Goal: Task Accomplishment & Management: Complete application form

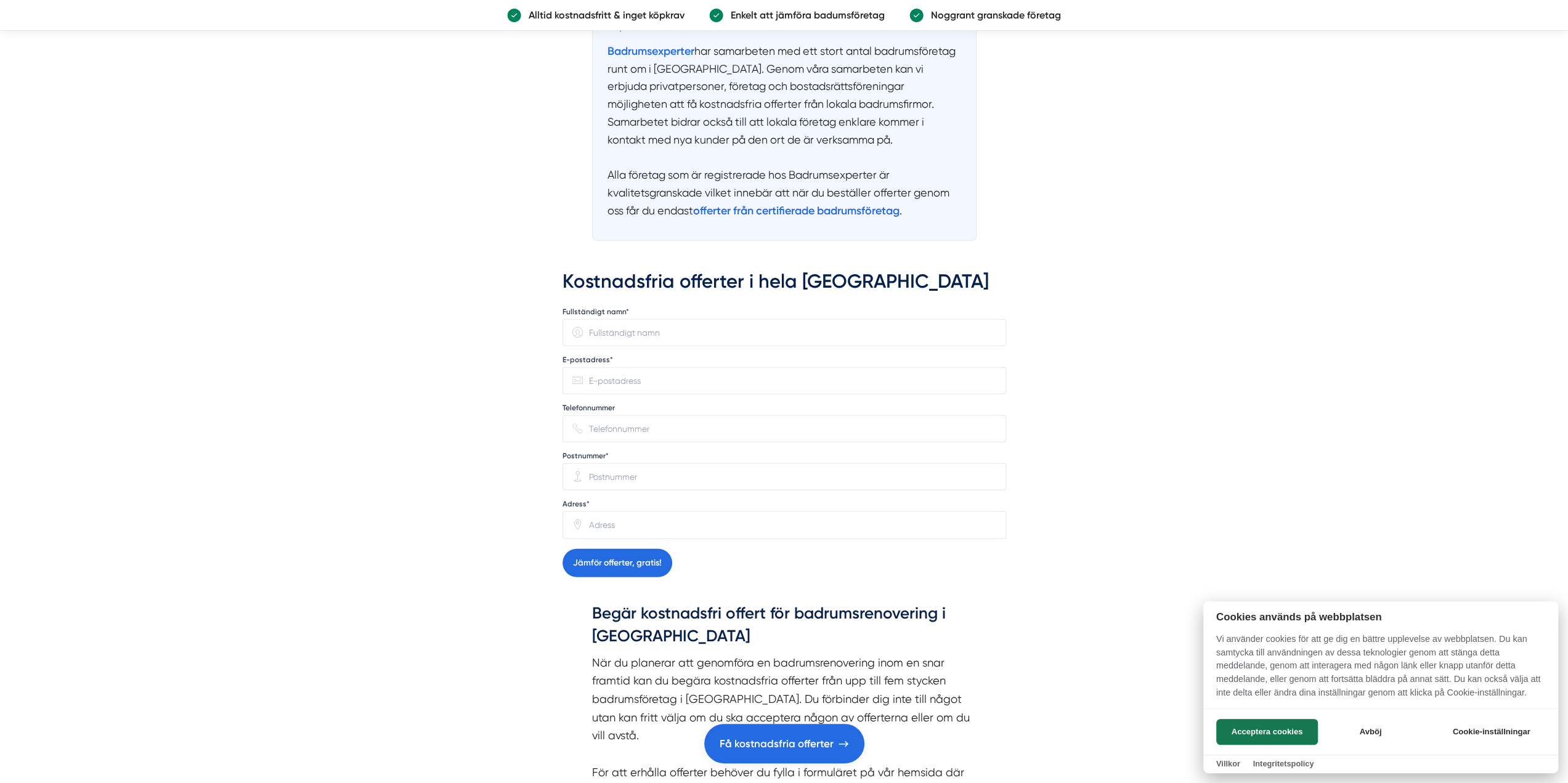
scroll to position [3144, 0]
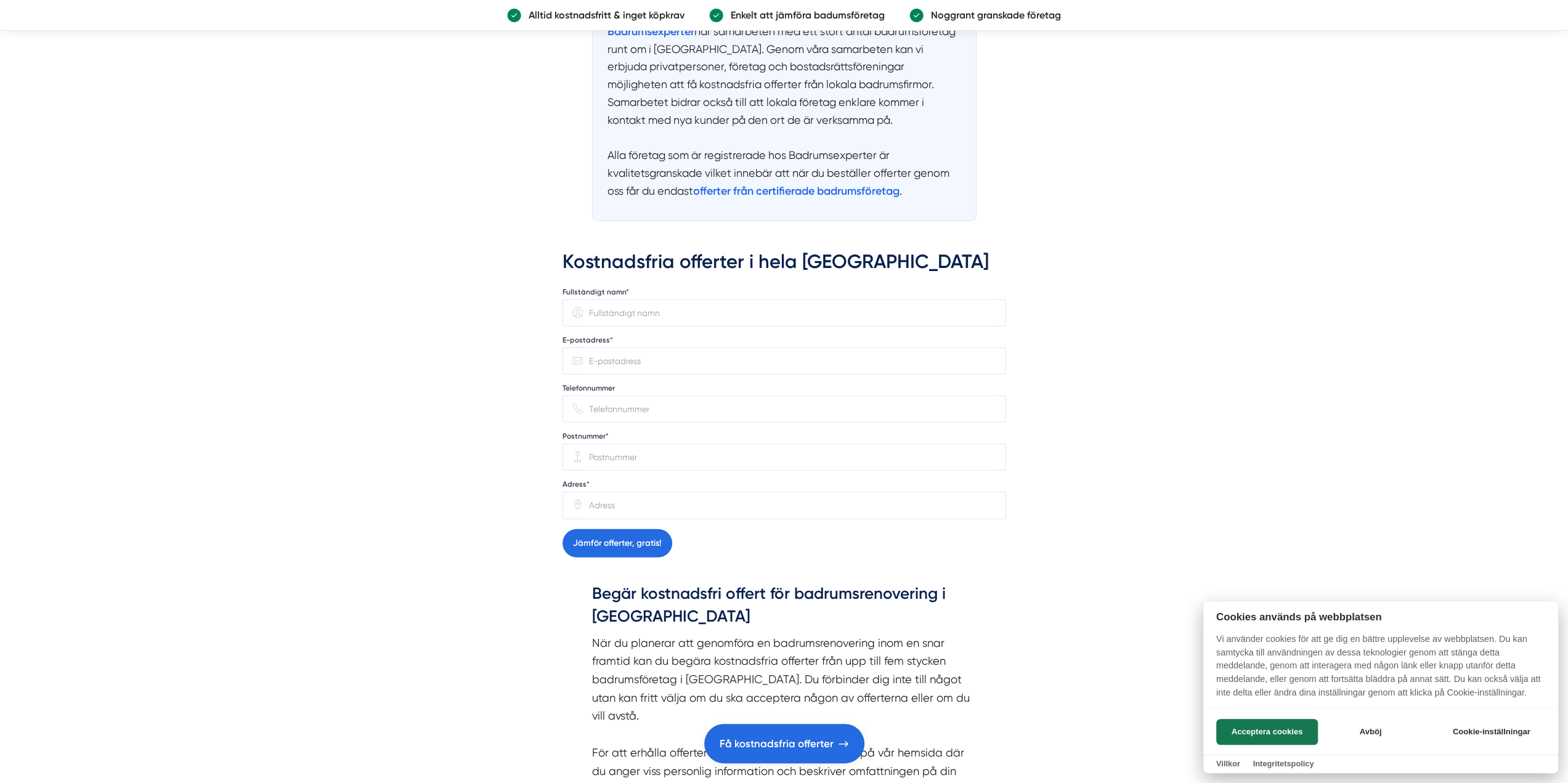
click at [630, 238] on div at bounding box center [784, 391] width 1568 height 783
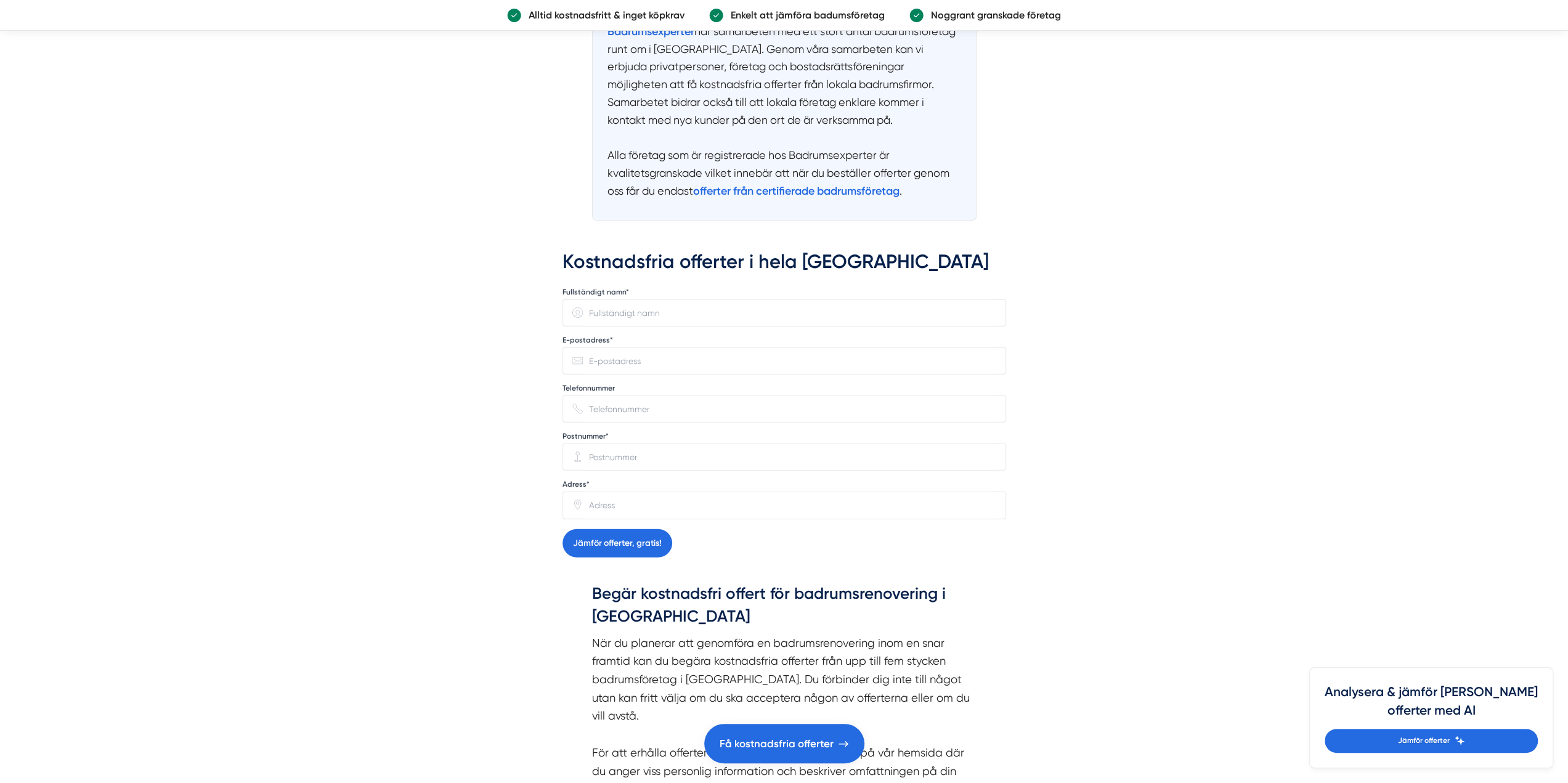
click at [624, 300] on input "Fullständigt namn*" at bounding box center [789, 313] width 413 height 26
type input "l"
click at [651, 529] on button "Jämför offerter, gratis!" at bounding box center [617, 543] width 109 height 28
type input "k"
type input "linda"
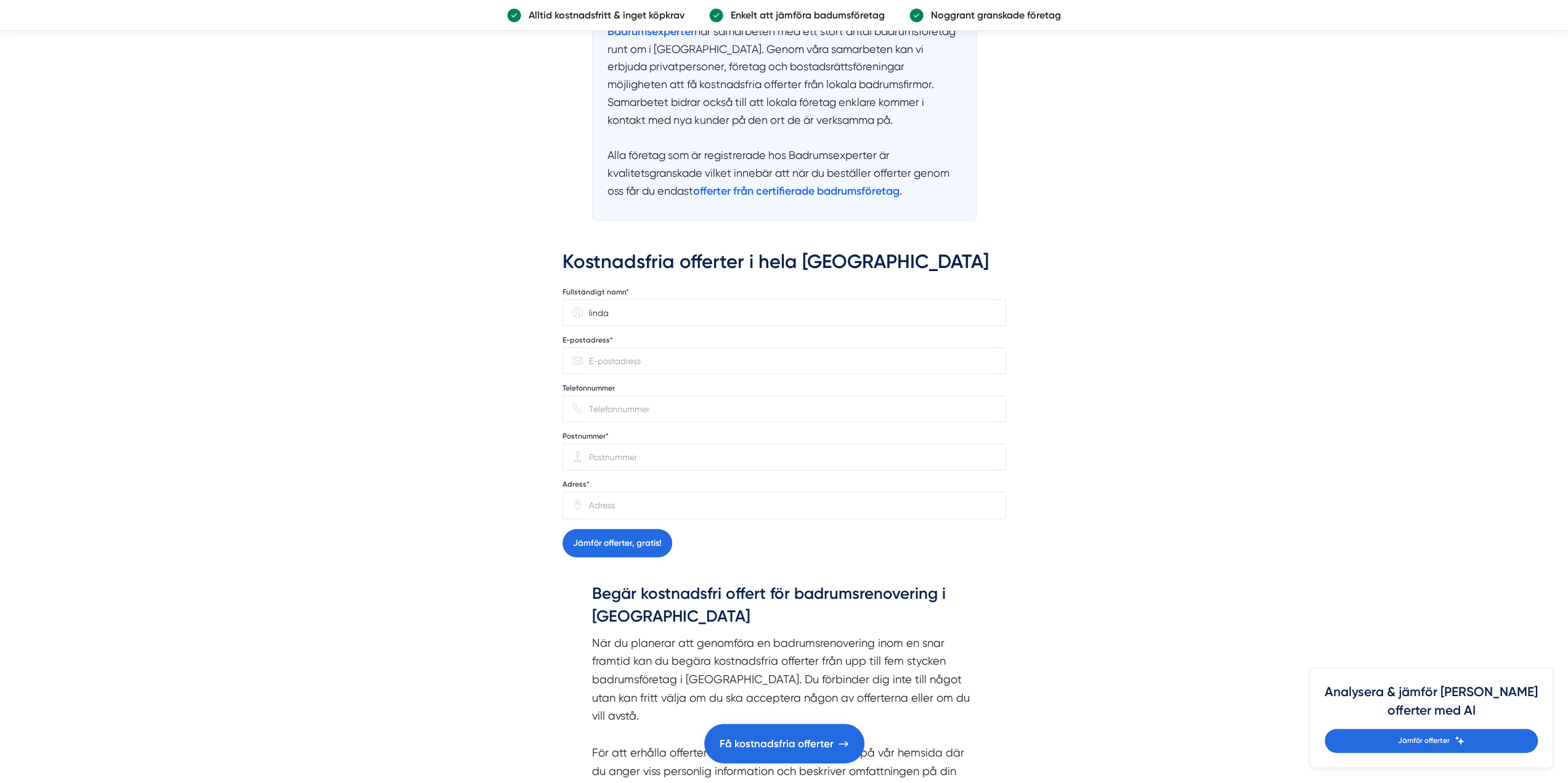
click at [634, 348] on input "E-postadress*" at bounding box center [789, 361] width 413 height 26
type input "linda.tinaeus@gmail.com"
type input "0737086134"
drag, startPoint x: 648, startPoint y: 387, endPoint x: 572, endPoint y: 385, distance: 76.0
click at [572, 444] on div "60381" at bounding box center [784, 457] width 444 height 27
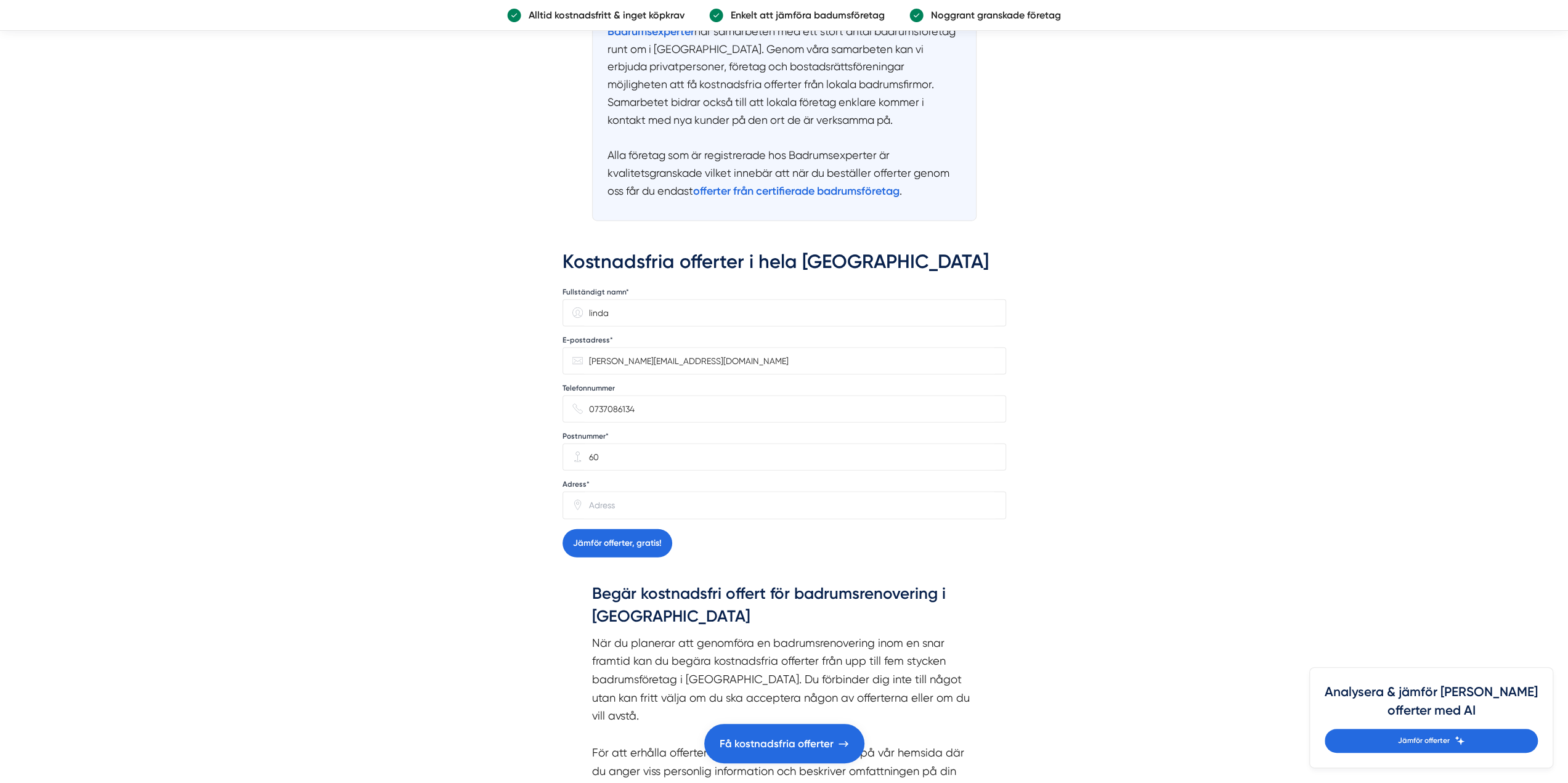
type input "6"
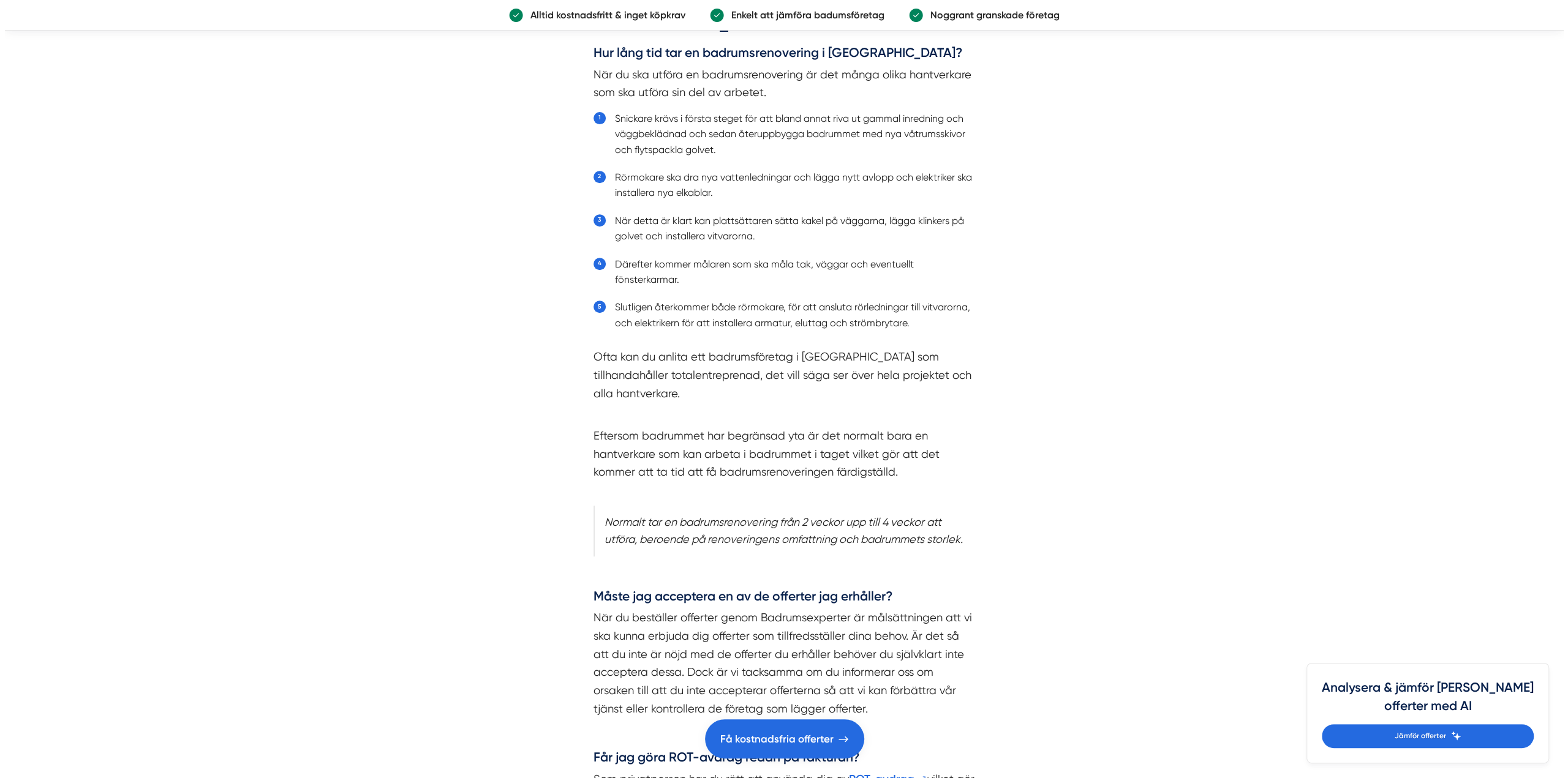
scroll to position [5519, 0]
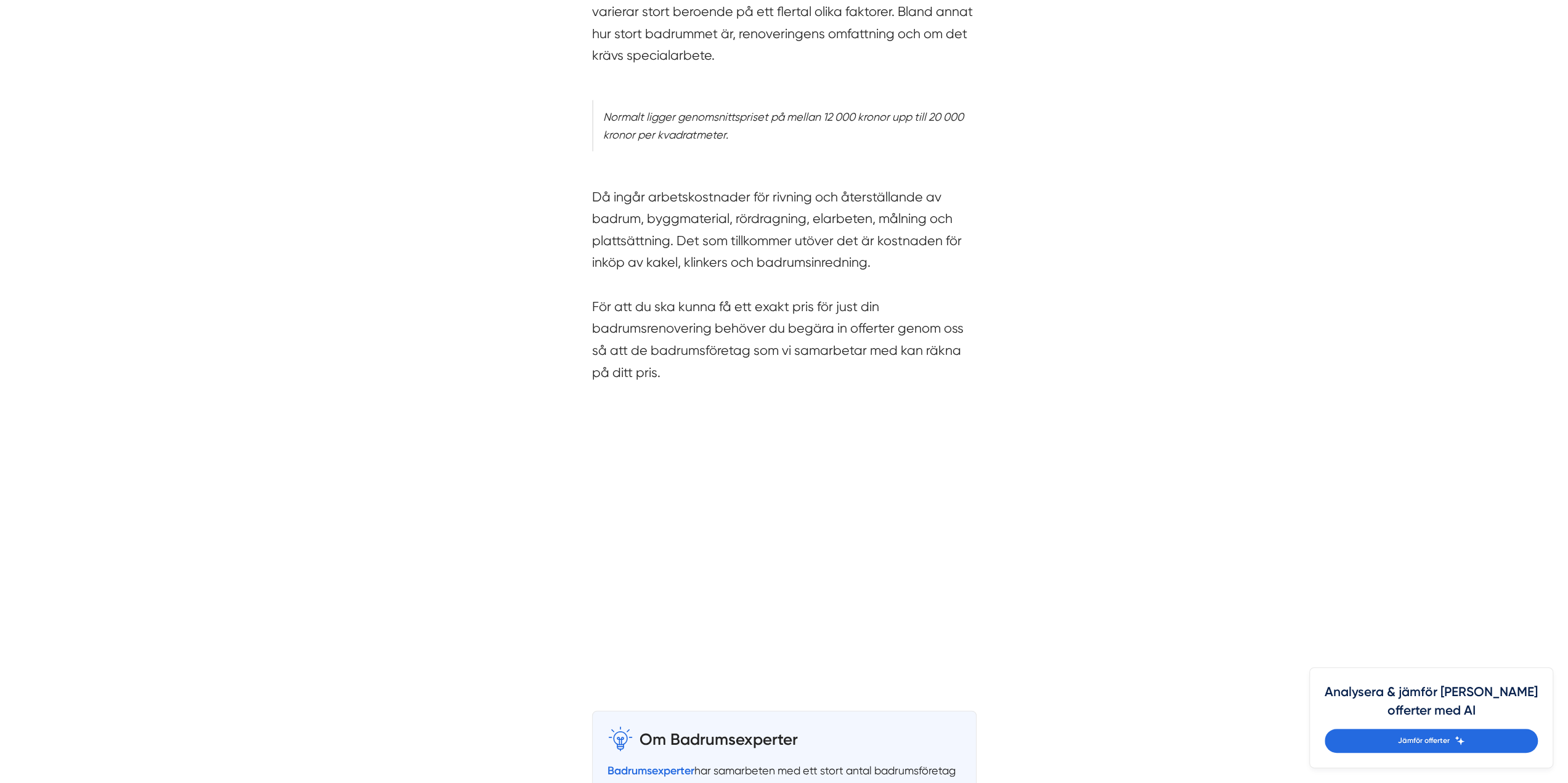
scroll to position [2835, 0]
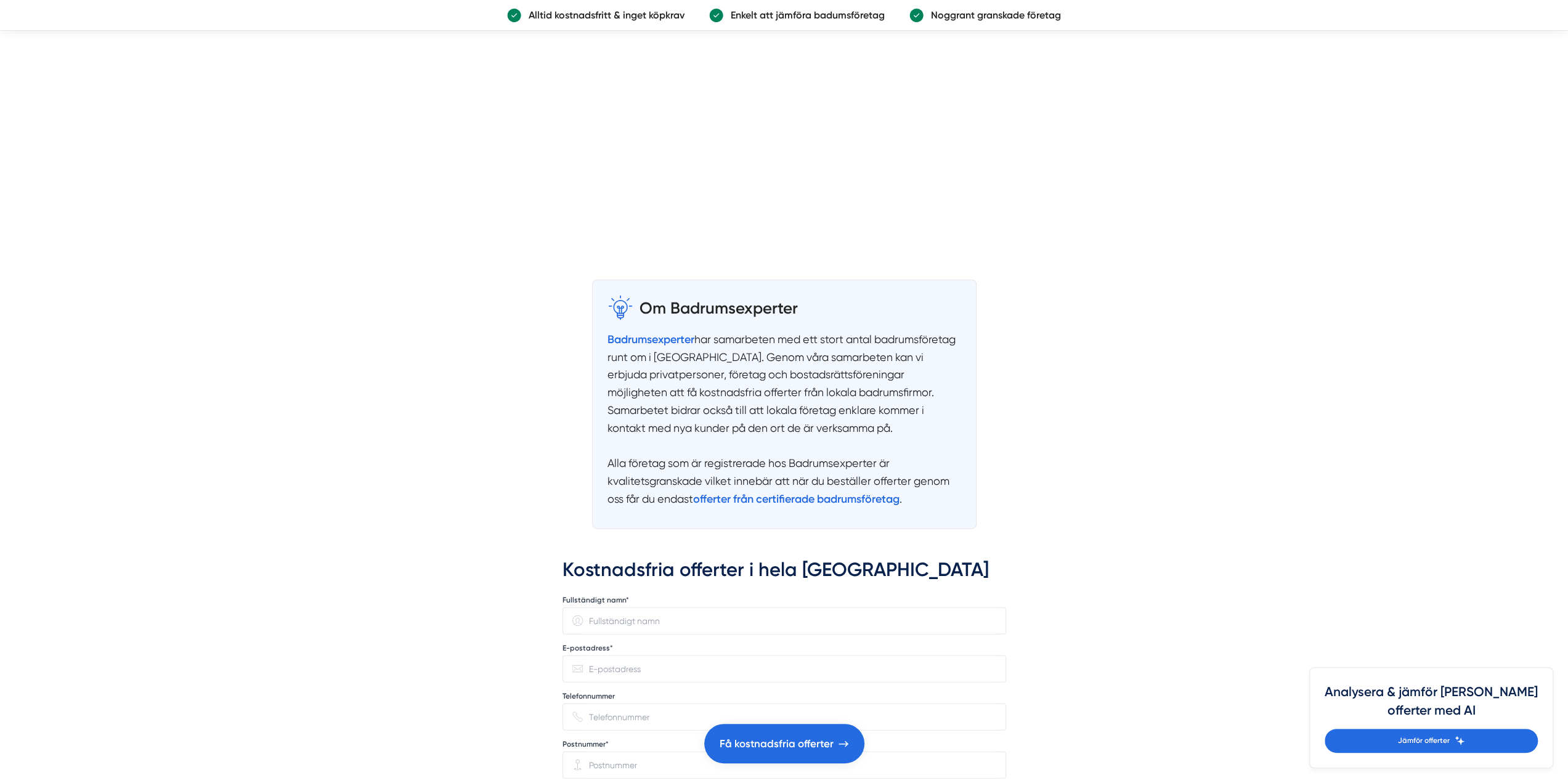
click at [589, 608] on input "Fullständigt namn*" at bounding box center [789, 621] width 413 height 26
type input "linda"
type input "[PERSON_NAME][EMAIL_ADDRESS][DOMAIN_NAME]"
type input "0163877495"
type input "55000"
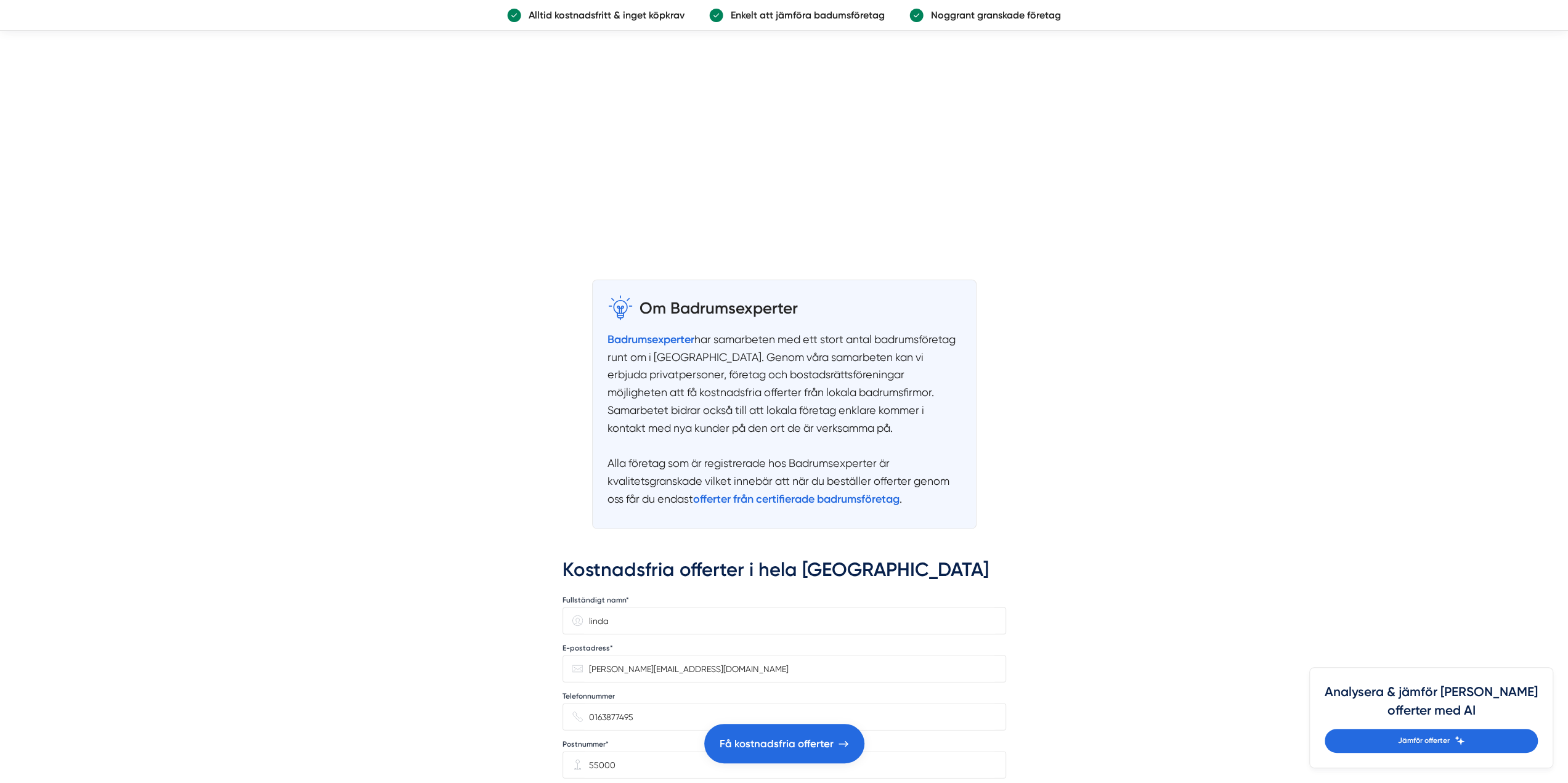
drag, startPoint x: 641, startPoint y: 649, endPoint x: 573, endPoint y: 647, distance: 68.0
click at [573, 704] on div "0163877495" at bounding box center [784, 717] width 444 height 27
click at [675, 705] on input "Telefonnummer" at bounding box center [789, 718] width 413 height 26
drag, startPoint x: 622, startPoint y: 692, endPoint x: 572, endPoint y: 690, distance: 50.0
click at [572, 752] on div "55000" at bounding box center [784, 765] width 444 height 27
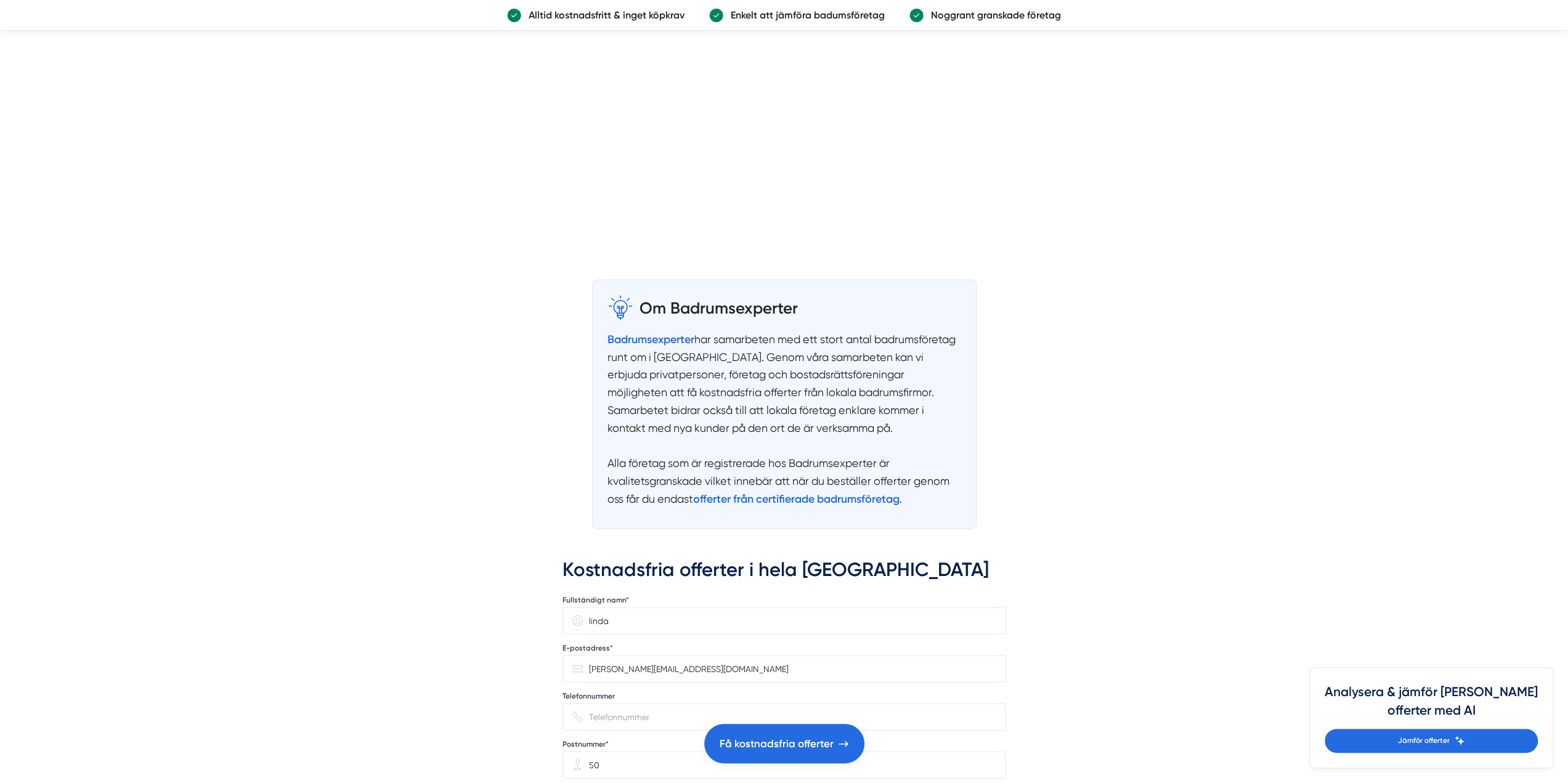
type input "0"
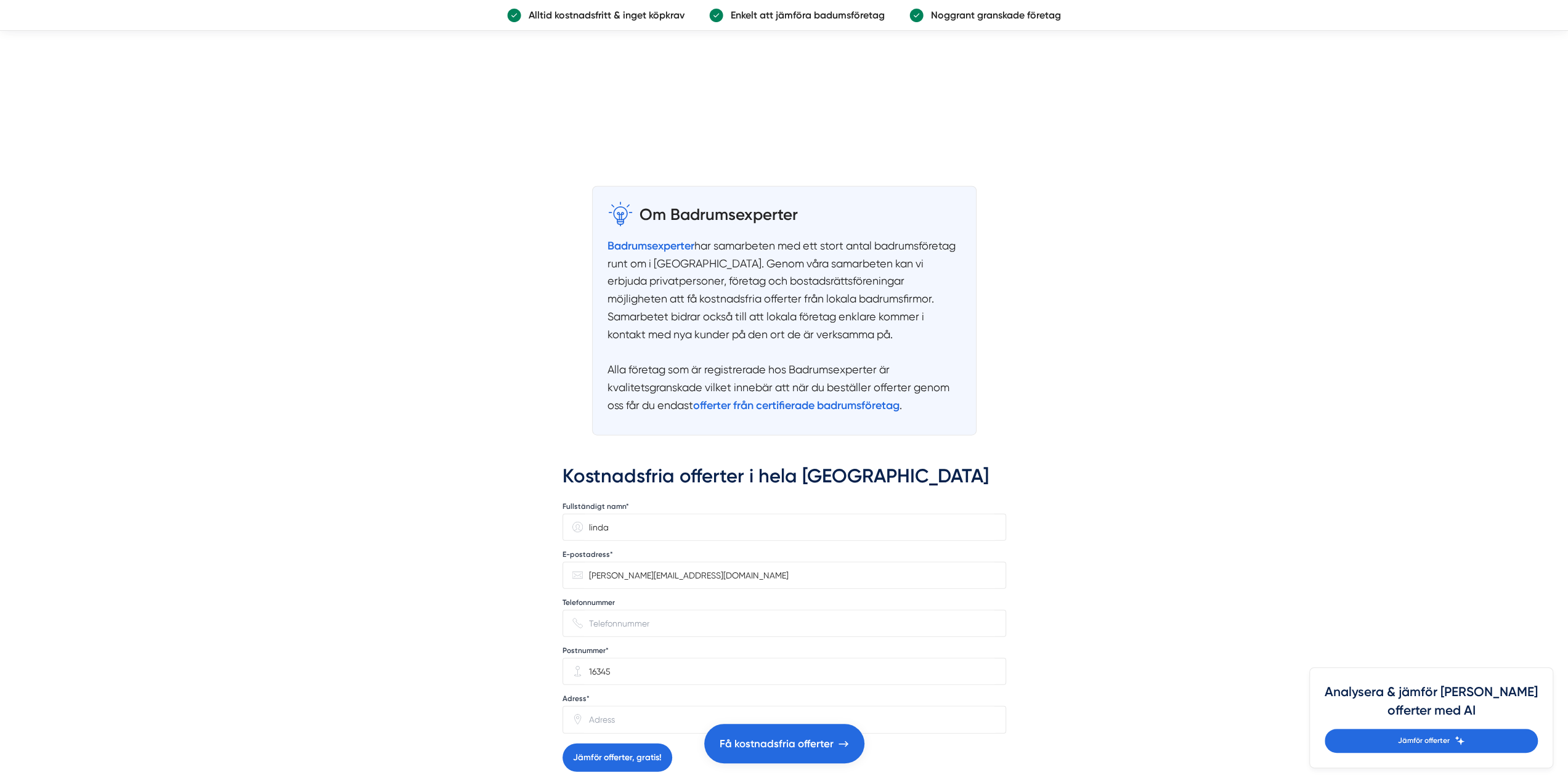
scroll to position [2958, 0]
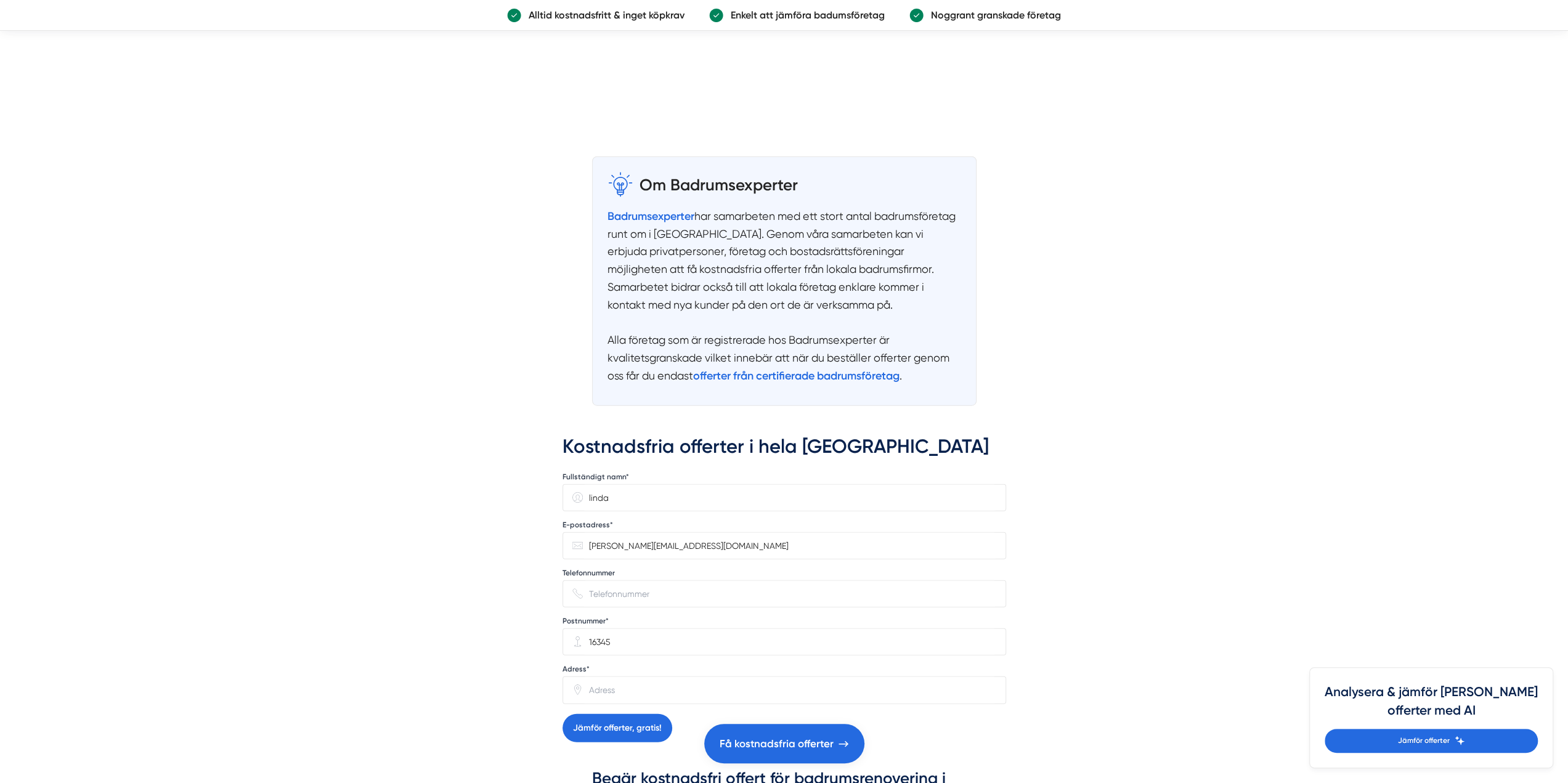
type input "16345"
click at [618, 677] on input "Adress*" at bounding box center [789, 690] width 413 height 26
type input "byvägen 32"
click at [634, 714] on button "Jämför offerter, gratis!" at bounding box center [617, 728] width 109 height 28
type input "0737086134"
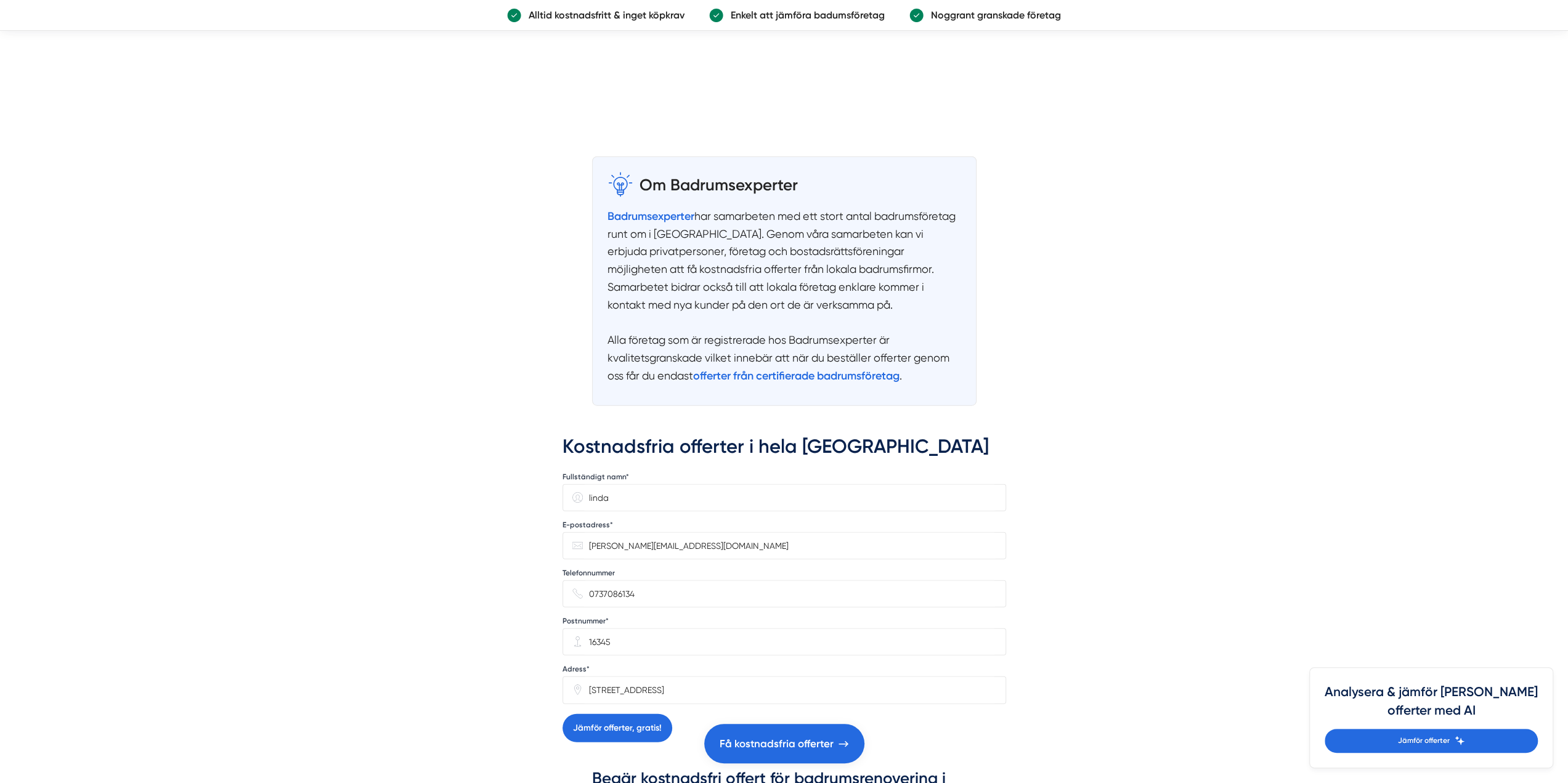
click at [865, 613] on div "Postnummer* 16345" at bounding box center [784, 635] width 444 height 43
click at [611, 714] on button "Jämför offerter, gratis!" at bounding box center [617, 728] width 109 height 28
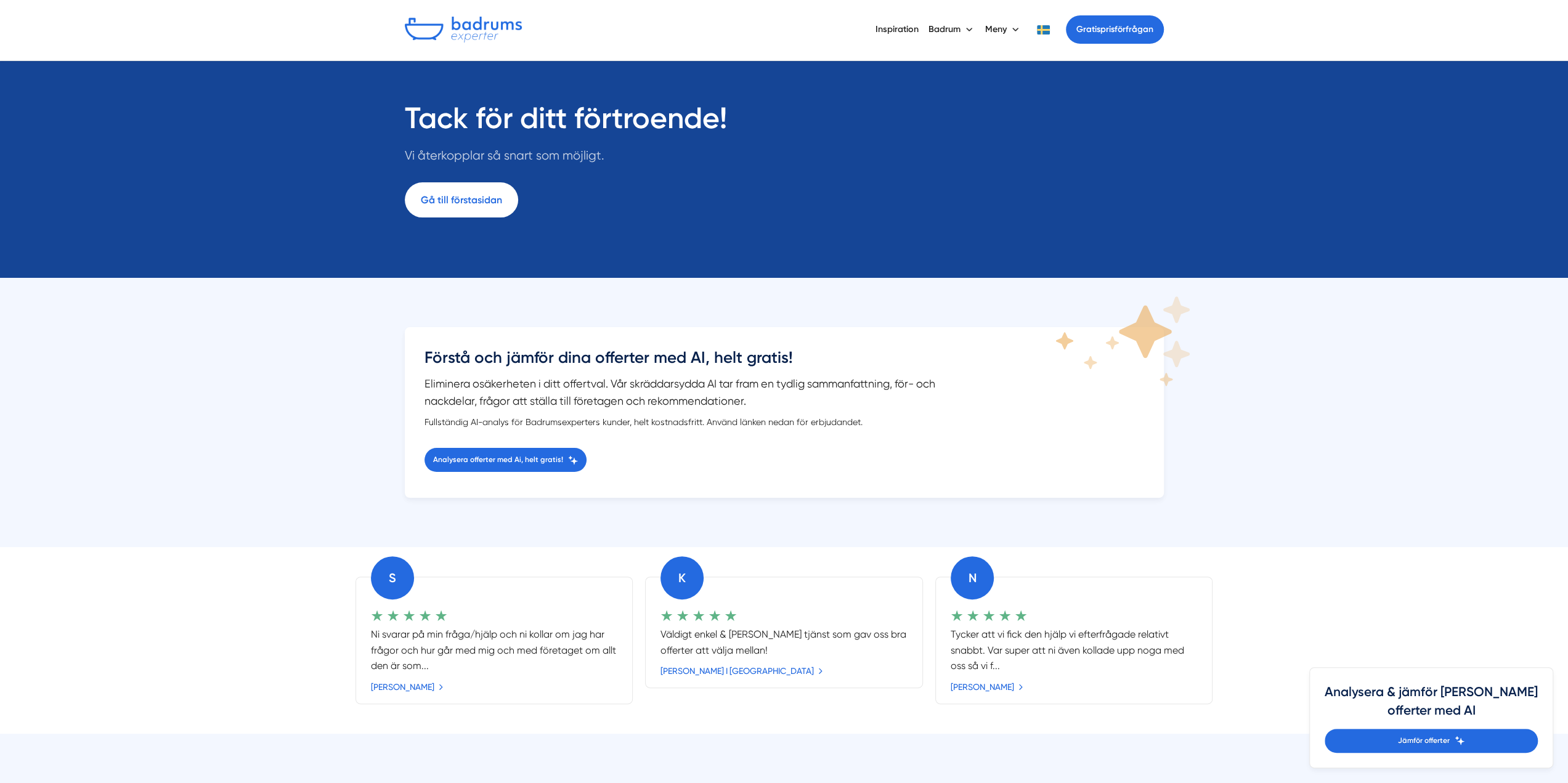
scroll to position [62, 0]
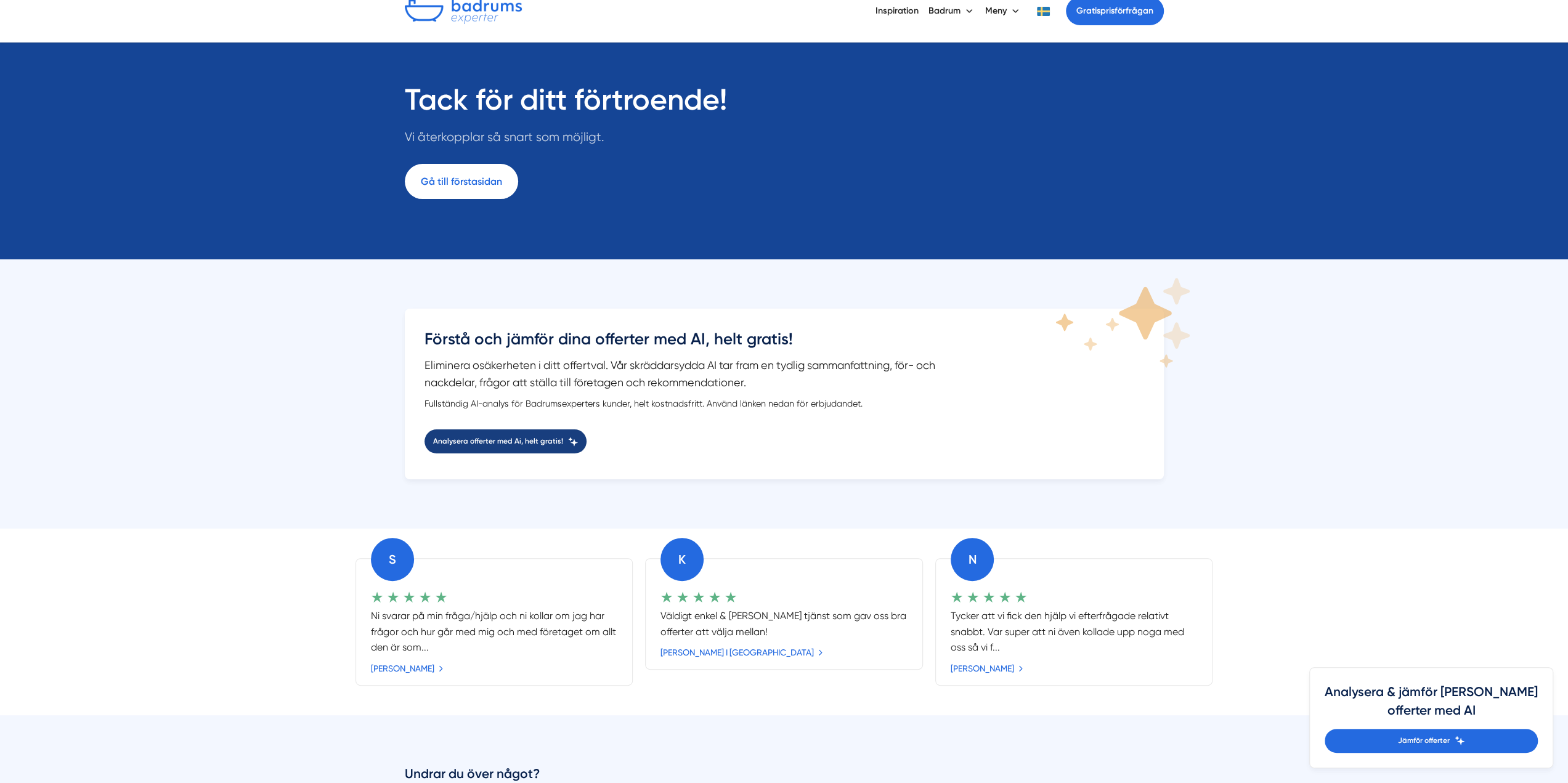
click at [536, 443] on span "Analysera offerter med Ai, helt gratis!" at bounding box center [498, 442] width 130 height 12
click at [473, 179] on link "Gå till förstasidan" at bounding box center [461, 181] width 114 height 35
